Goal: Information Seeking & Learning: Find specific page/section

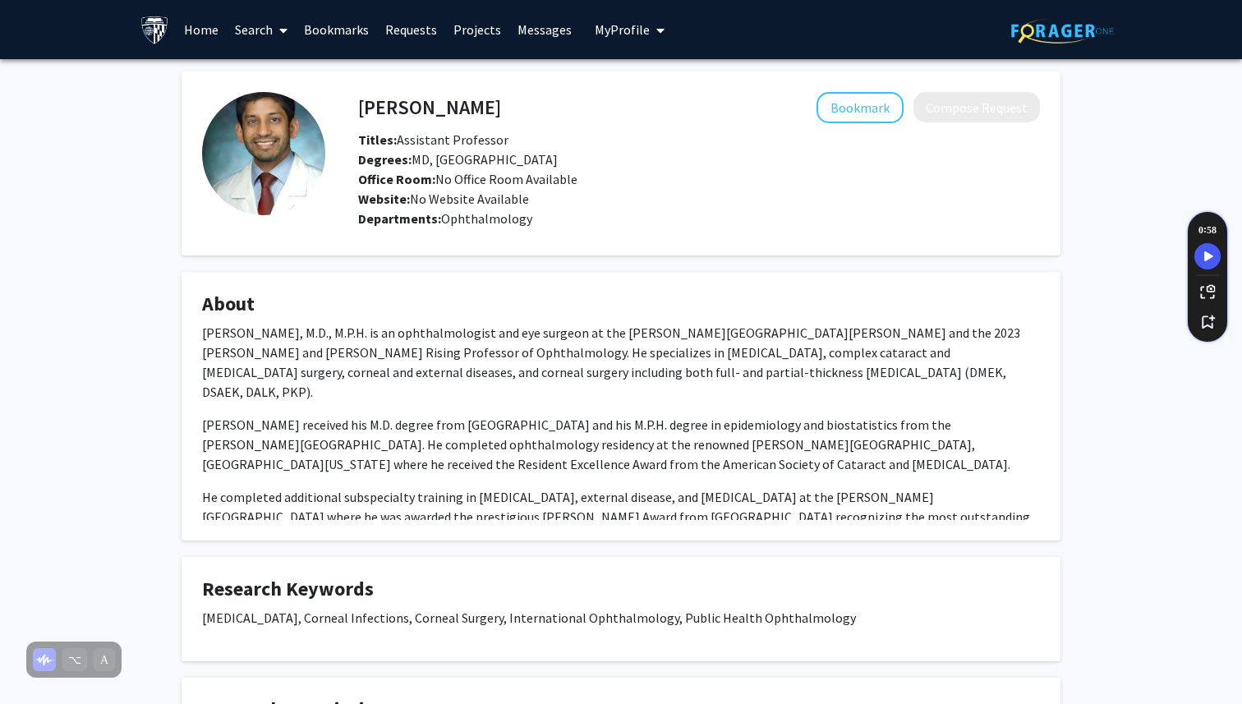
click at [249, 30] on link "Search" at bounding box center [261, 29] width 69 height 57
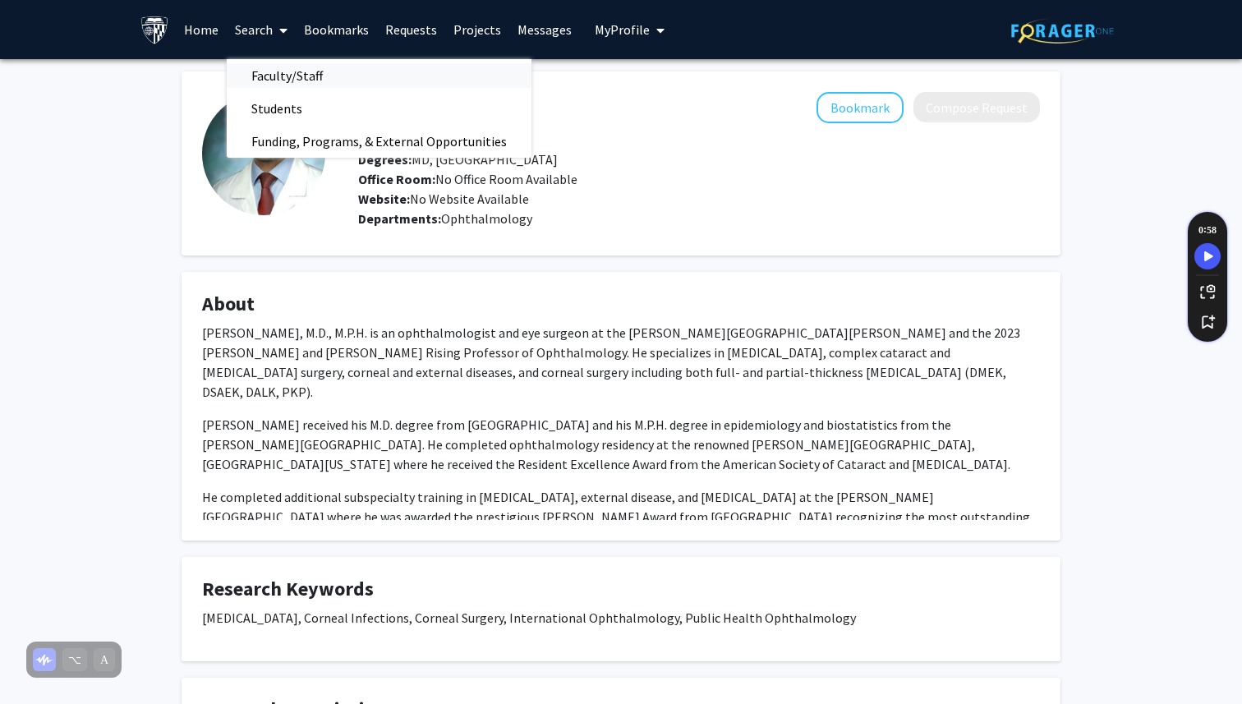
click at [284, 75] on span "Faculty/Staff" at bounding box center [287, 75] width 121 height 33
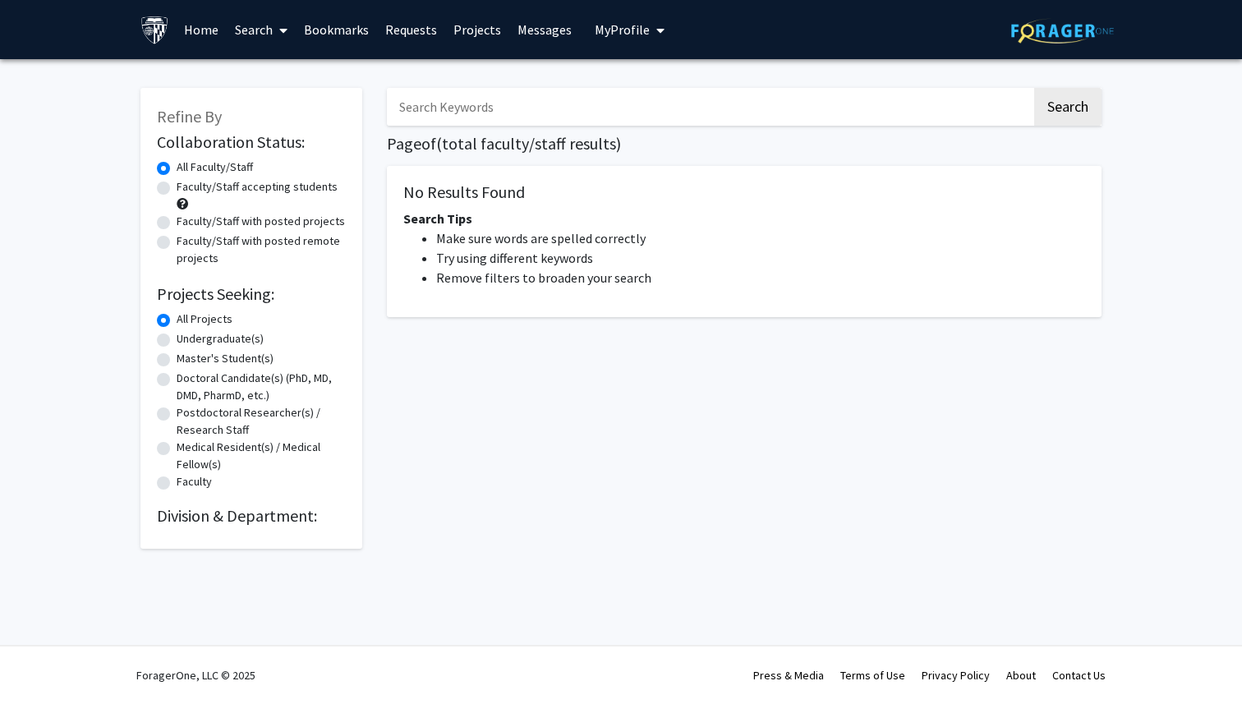
click at [637, 110] on input "Search Keywords" at bounding box center [709, 107] width 645 height 38
click at [1034, 88] on button "Search" at bounding box center [1067, 107] width 67 height 38
click at [830, 114] on input "clinical outcomes" at bounding box center [709, 107] width 645 height 38
click at [1034, 88] on button "Search" at bounding box center [1067, 107] width 67 height 38
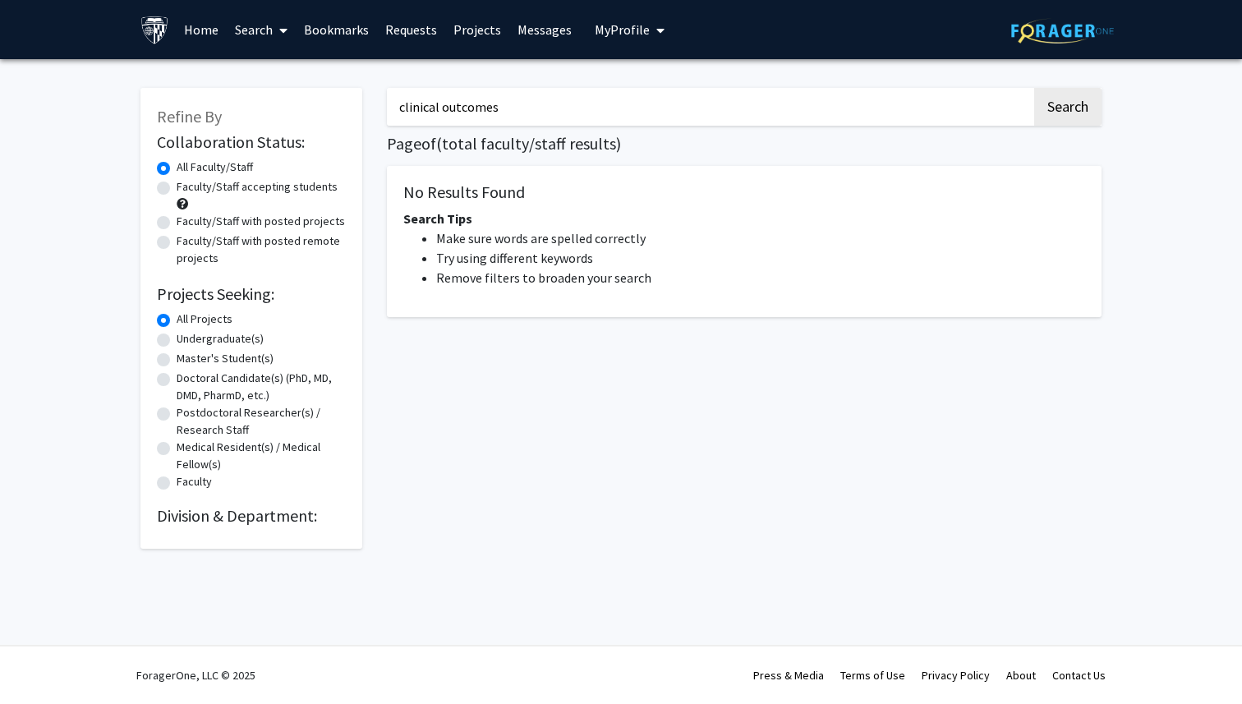
click at [1034, 88] on button "Search" at bounding box center [1067, 107] width 67 height 38
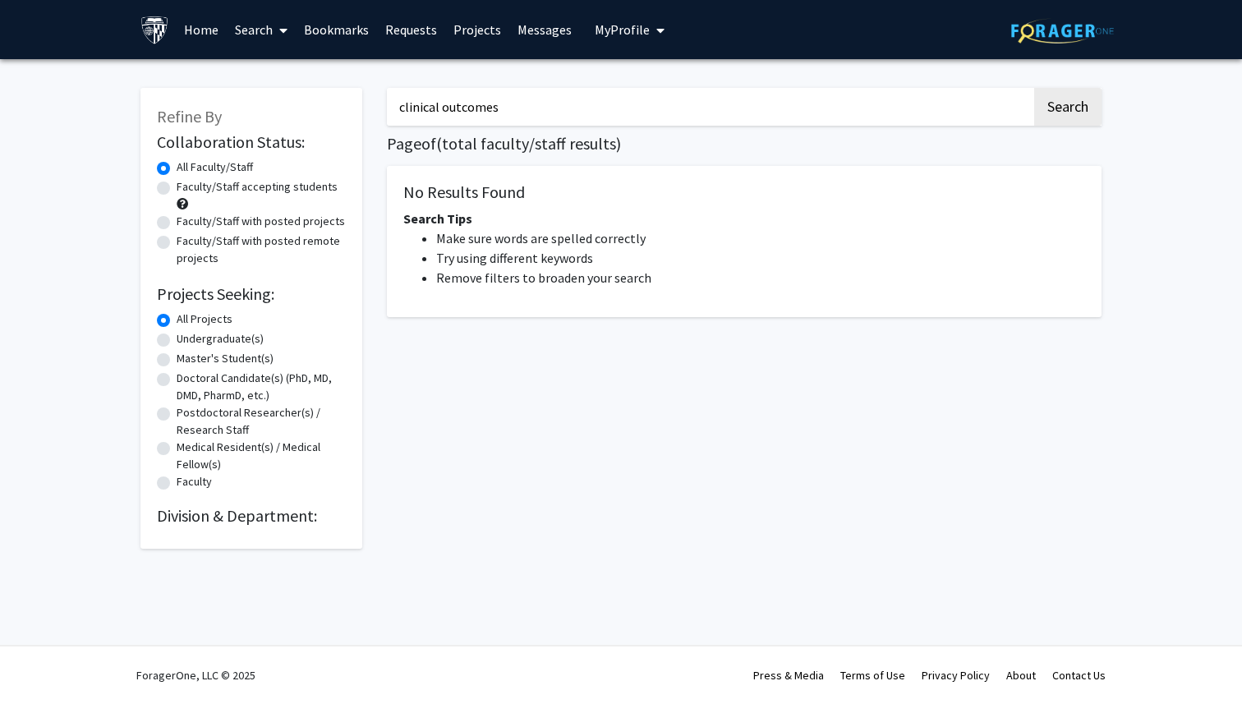
click at [1034, 88] on button "Search" at bounding box center [1067, 107] width 67 height 38
drag, startPoint x: 825, startPoint y: 116, endPoint x: 441, endPoint y: 111, distance: 384.4
click at [441, 111] on input "clinical outcomes" at bounding box center [709, 107] width 645 height 38
type input "clinical"
click at [1034, 88] on button "Search" at bounding box center [1067, 107] width 67 height 38
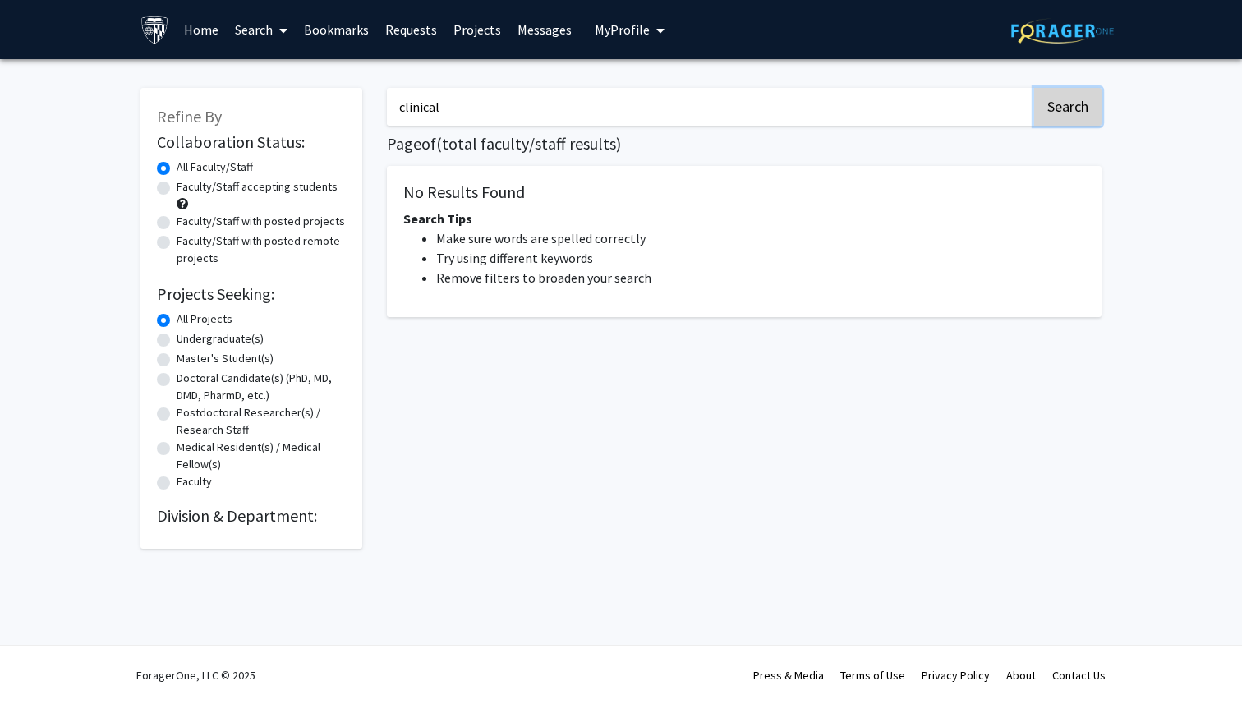
click at [1077, 118] on button "Search" at bounding box center [1067, 107] width 67 height 38
click at [269, 38] on link "Search" at bounding box center [261, 29] width 69 height 57
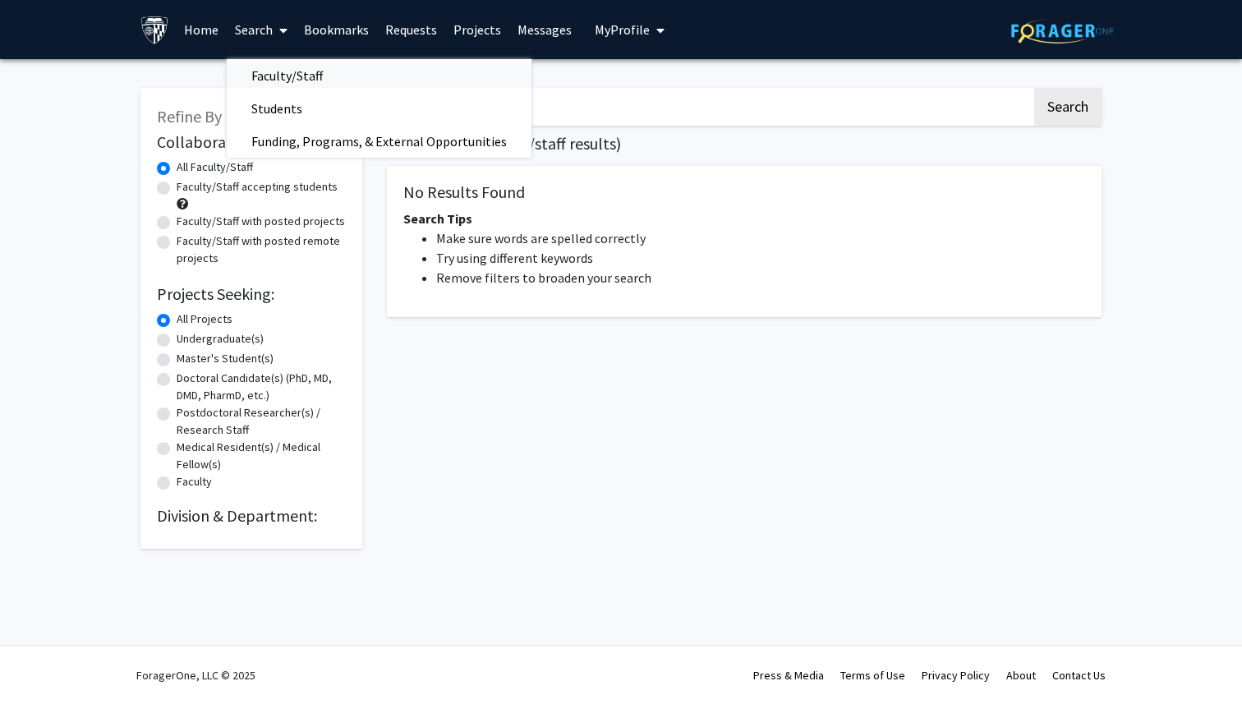
click at [290, 75] on span "Faculty/Staff" at bounding box center [287, 75] width 121 height 33
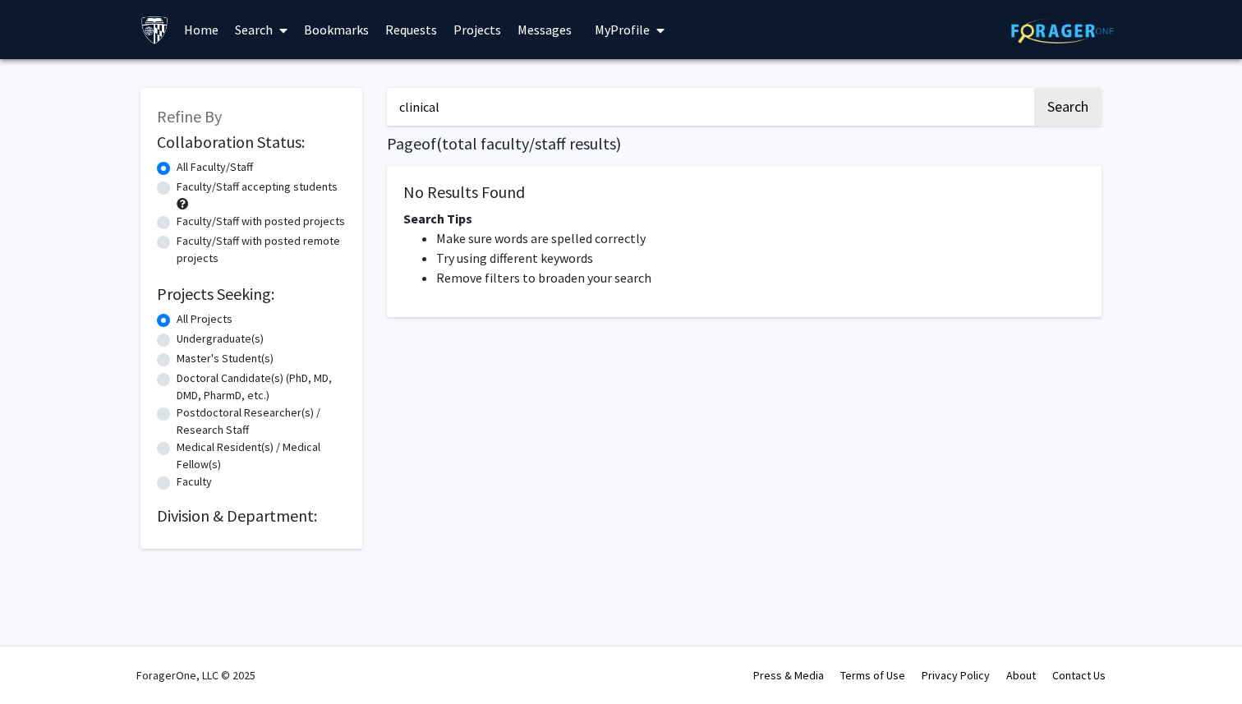
drag, startPoint x: 466, startPoint y: 115, endPoint x: 312, endPoint y: 95, distance: 154.9
click at [317, 98] on div "Refine By Collaboration Status: Collaboration Status All Faculty/Staff Collabor…" at bounding box center [621, 309] width 986 height 477
type input "clinical"
click at [1034, 88] on button "Search" at bounding box center [1067, 107] width 67 height 38
drag, startPoint x: 473, startPoint y: 109, endPoint x: 241, endPoint y: 67, distance: 235.4
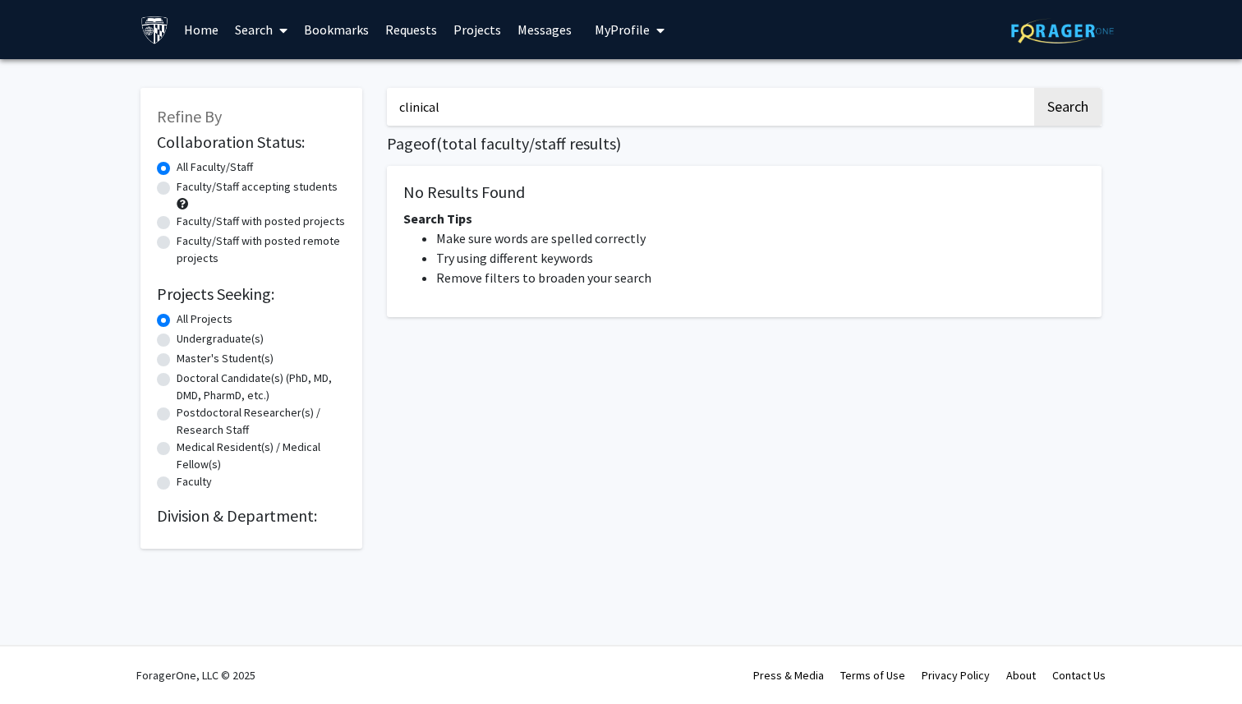
click at [241, 67] on div "Refine By Collaboration Status: Collaboration Status All Faculty/Staff Collabor…" at bounding box center [621, 322] width 1242 height 526
type input "outcomes"
click at [1034, 88] on button "Search" at bounding box center [1067, 107] width 67 height 38
drag, startPoint x: 467, startPoint y: 123, endPoint x: 288, endPoint y: 67, distance: 187.8
click at [288, 67] on div "Refine By Collaboration Status: Collaboration Status All Faculty/Staff Collabor…" at bounding box center [621, 322] width 1242 height 526
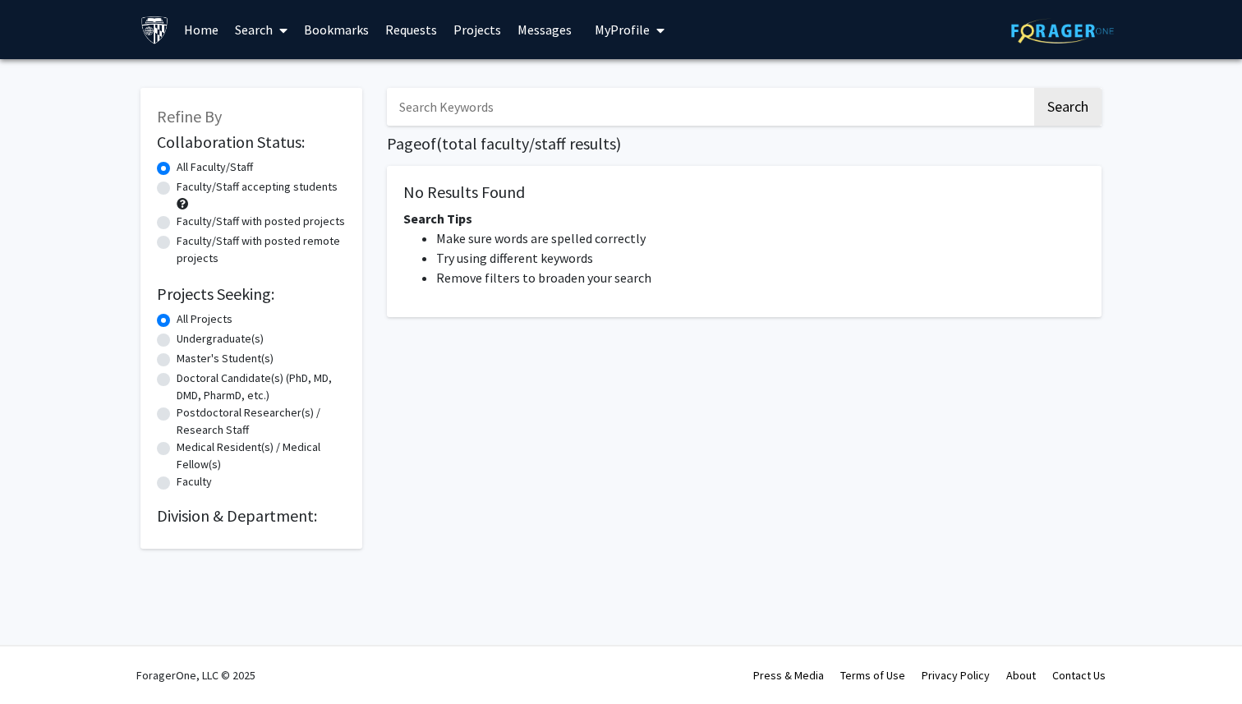
type input "f"
type input "garza"
click at [1034, 88] on button "Search" at bounding box center [1067, 107] width 67 height 38
drag, startPoint x: 441, startPoint y: 114, endPoint x: 258, endPoint y: 99, distance: 183.8
click at [258, 99] on div "Refine By Collaboration Status: Collaboration Status All Faculty/Staff Collabor…" at bounding box center [621, 309] width 986 height 477
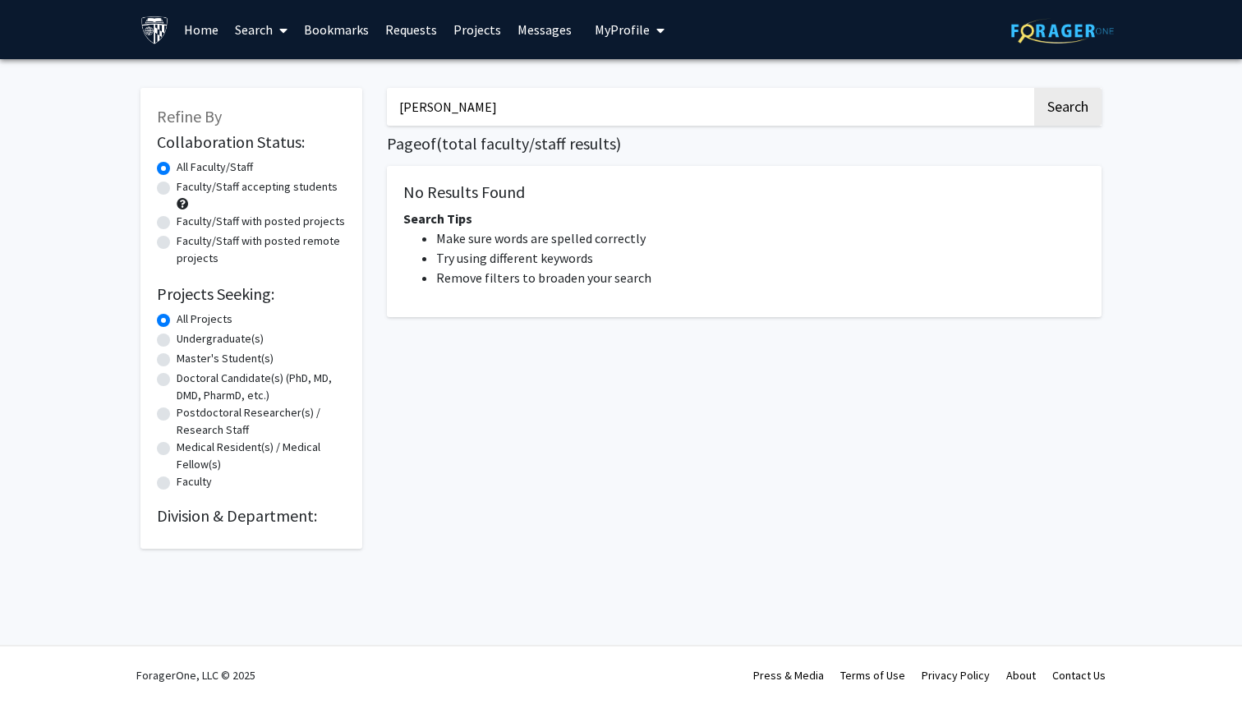
type input "[PERSON_NAME]"
click at [1034, 88] on button "Search" at bounding box center [1067, 107] width 67 height 38
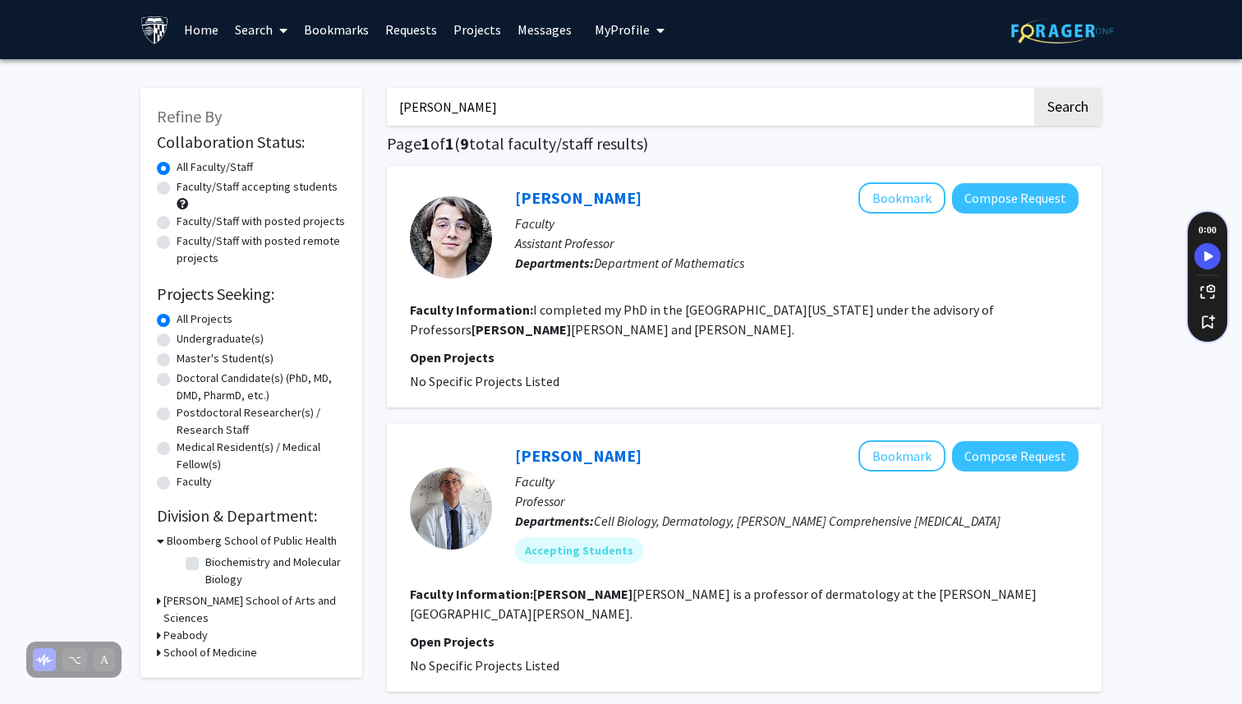
click at [466, 108] on input "[PERSON_NAME]" at bounding box center [709, 107] width 645 height 38
drag, startPoint x: 466, startPoint y: 108, endPoint x: 349, endPoint y: 103, distance: 116.7
click at [544, 111] on input "Search Keywords" at bounding box center [709, 107] width 645 height 38
click at [1034, 88] on button "Search" at bounding box center [1067, 107] width 67 height 38
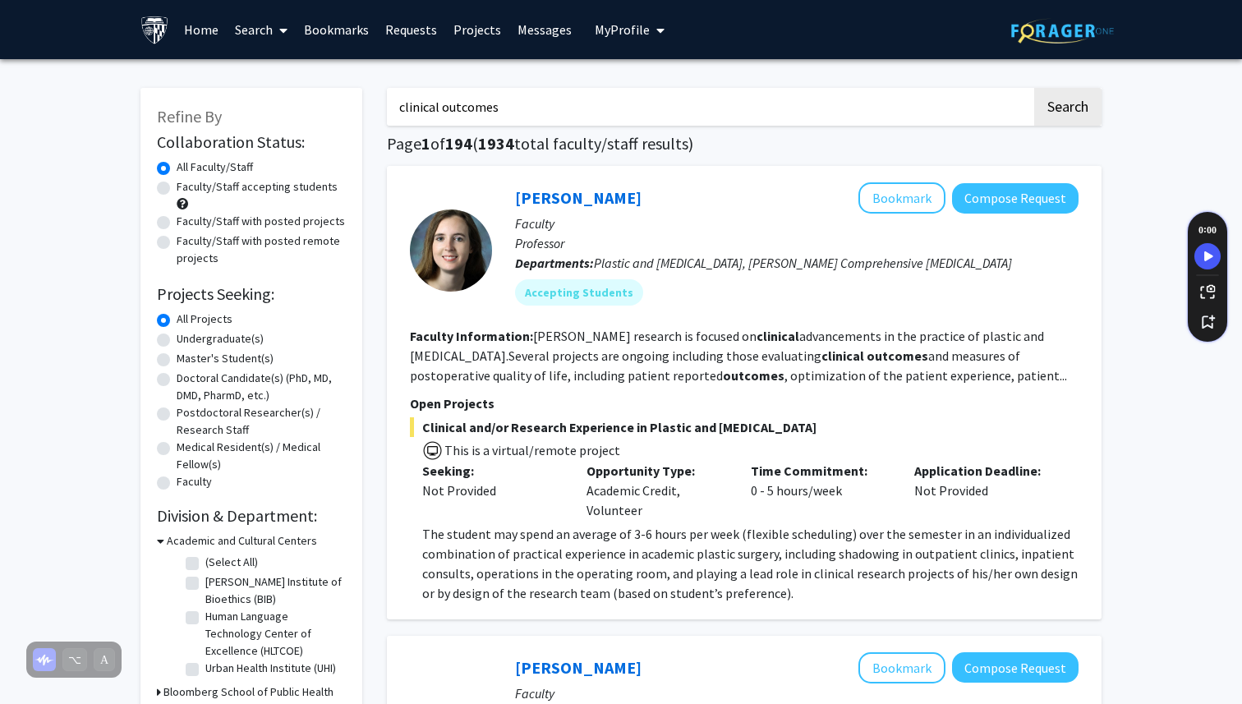
click at [555, 96] on input "clinical outcomes" at bounding box center [709, 107] width 645 height 38
click at [538, 103] on input "clinical outcomes" at bounding box center [709, 107] width 645 height 38
click at [1034, 88] on button "Search" at bounding box center [1067, 107] width 67 height 38
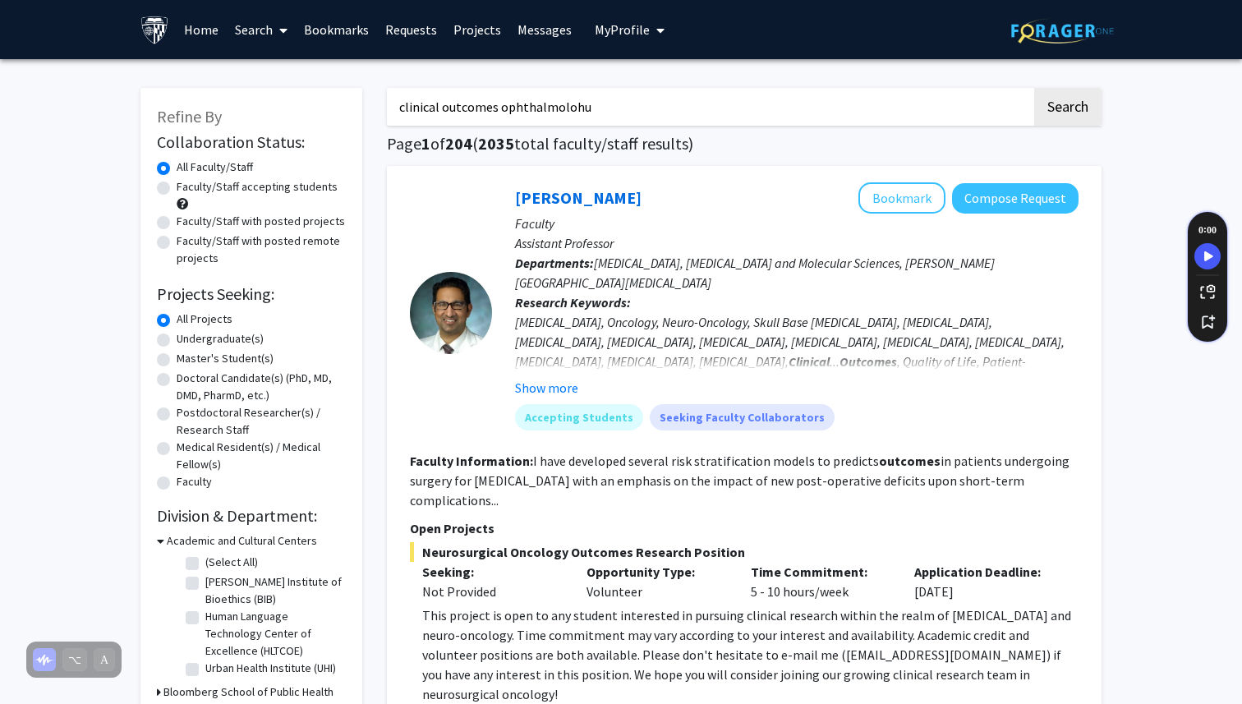
click at [1034, 88] on button "Search" at bounding box center [1067, 107] width 67 height 38
click at [622, 99] on input "clinical outcomes ophthalmolohu" at bounding box center [709, 107] width 645 height 38
type input "clinical outcomes ophthalmology"
click at [1034, 88] on button "Search" at bounding box center [1067, 107] width 67 height 38
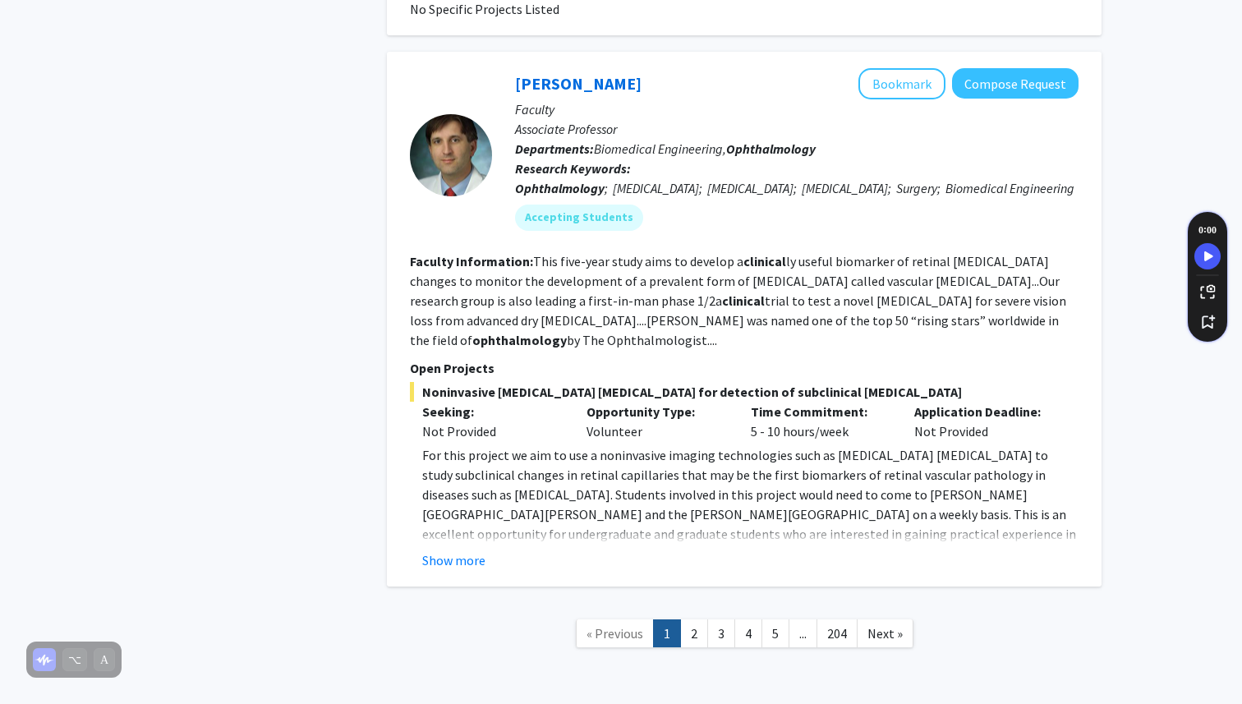
scroll to position [4553, 0]
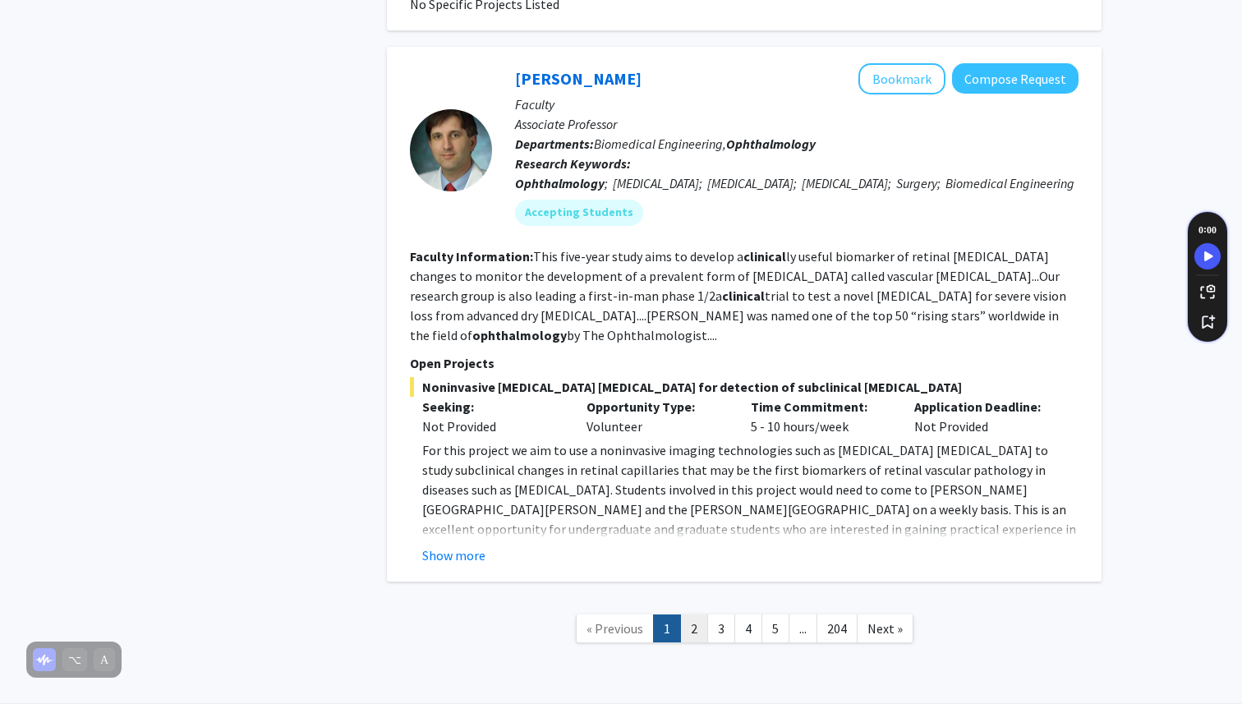
click at [689, 614] on link "2" at bounding box center [694, 628] width 28 height 29
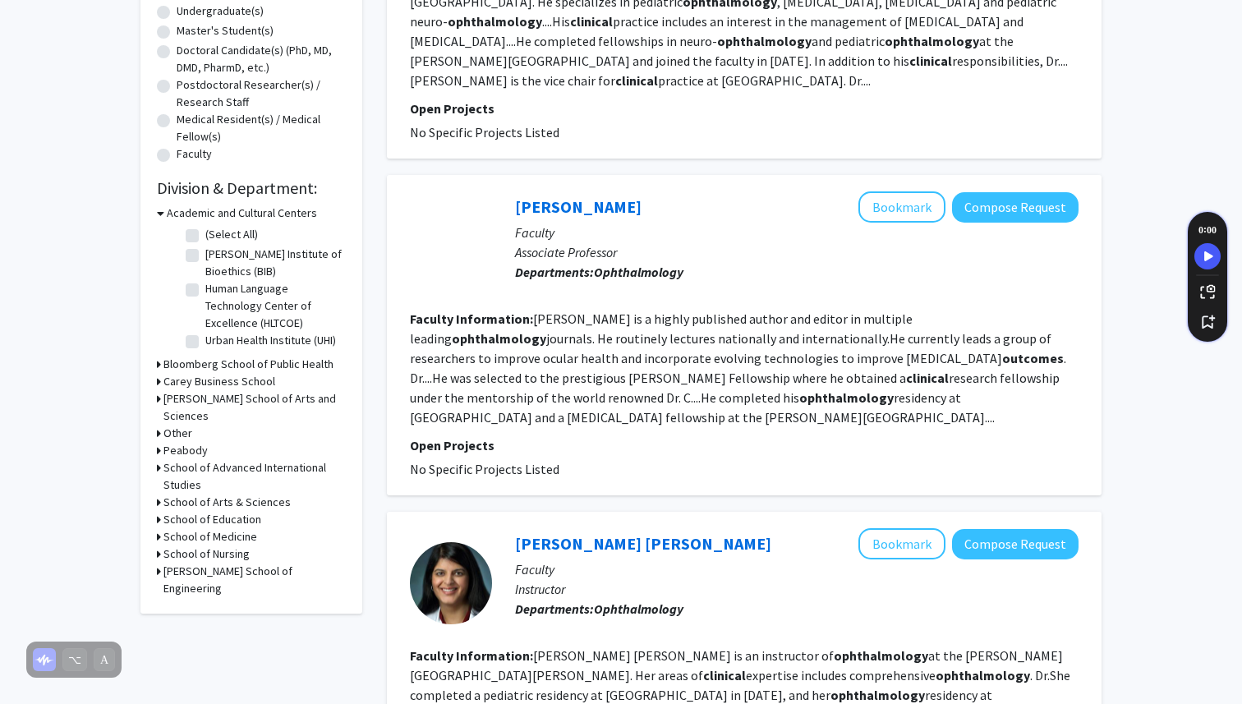
scroll to position [325, 0]
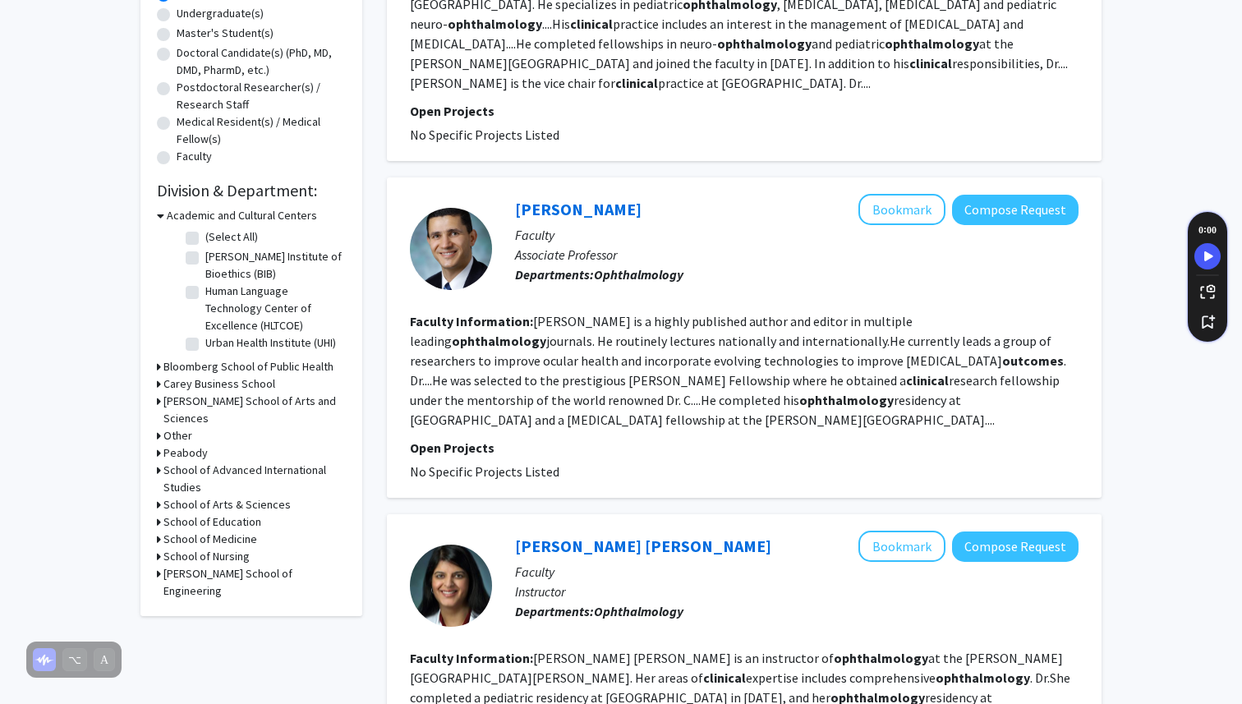
click at [568, 201] on div "[PERSON_NAME] Bookmark Compose Request" at bounding box center [796, 209] width 563 height 31
click at [569, 199] on link "[PERSON_NAME]" at bounding box center [578, 209] width 126 height 21
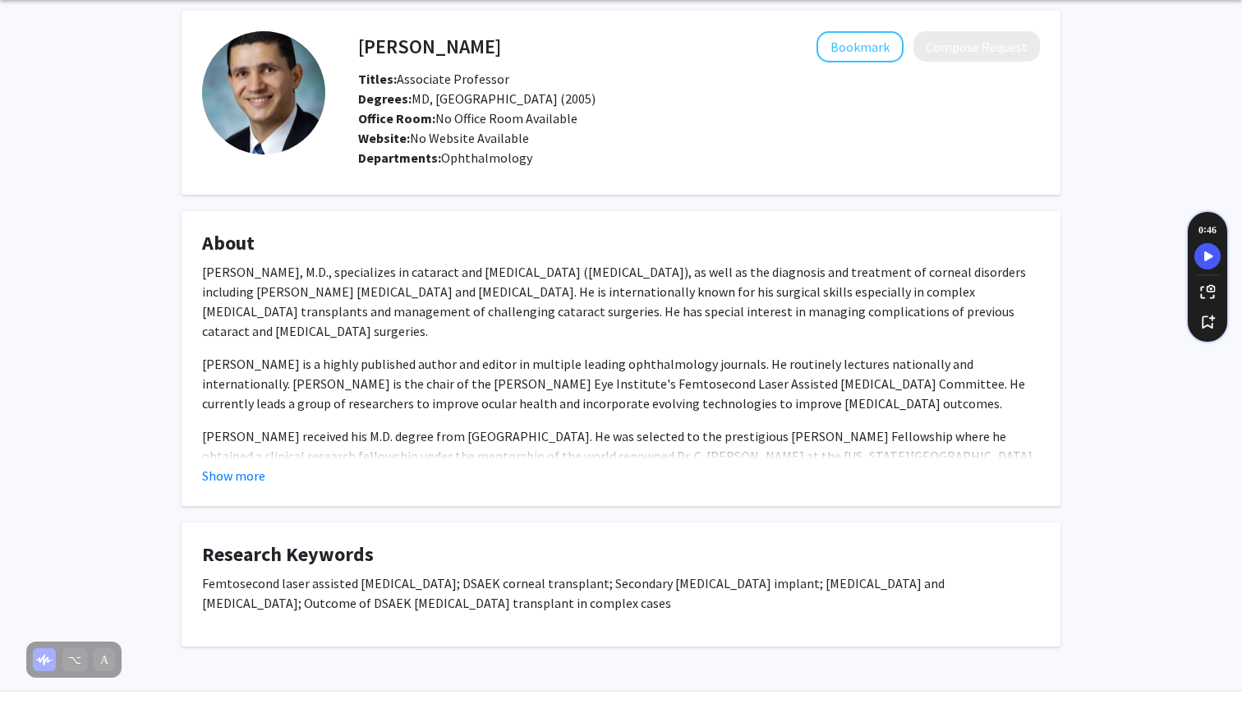
scroll to position [71, 0]
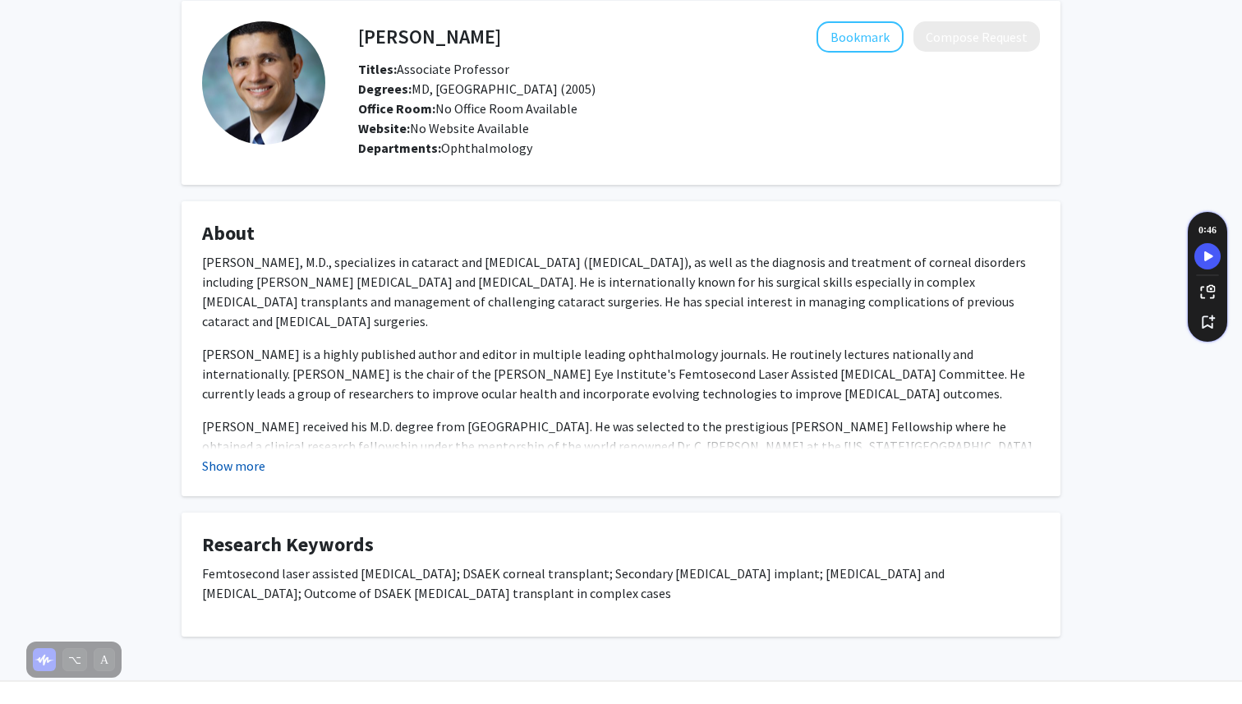
click at [244, 459] on button "Show more" at bounding box center [233, 466] width 63 height 20
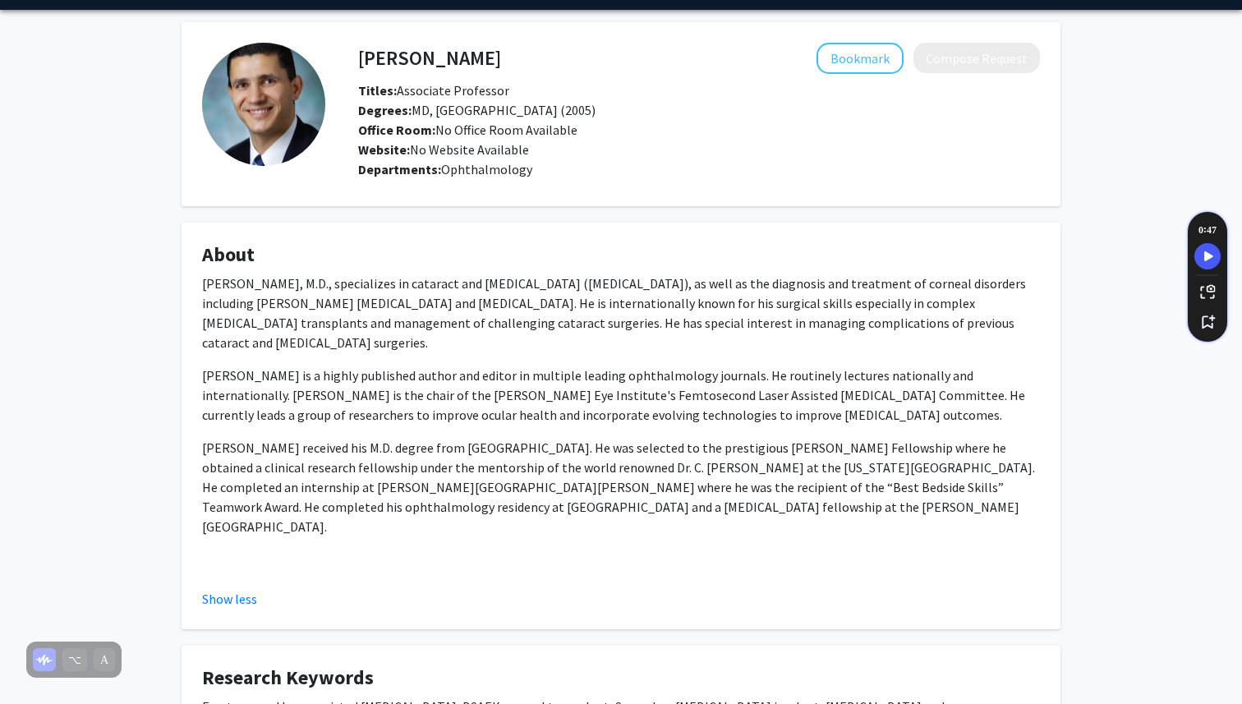
scroll to position [49, 0]
